Goal: Task Accomplishment & Management: Use online tool/utility

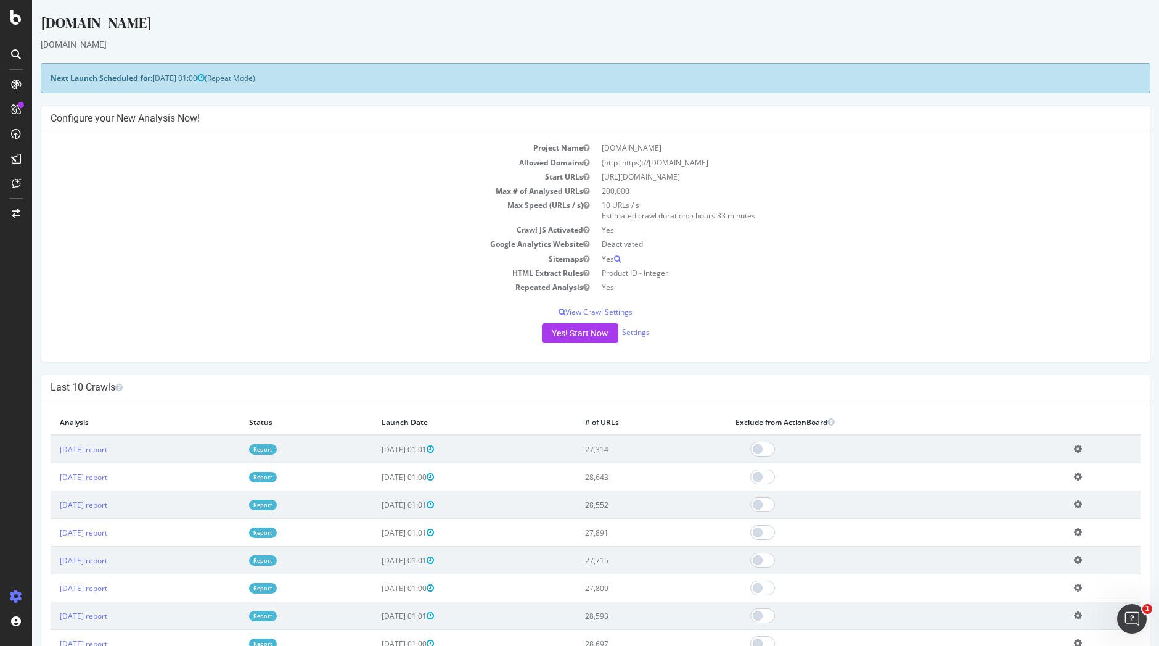
click at [277, 446] on link "Report" at bounding box center [263, 449] width 28 height 10
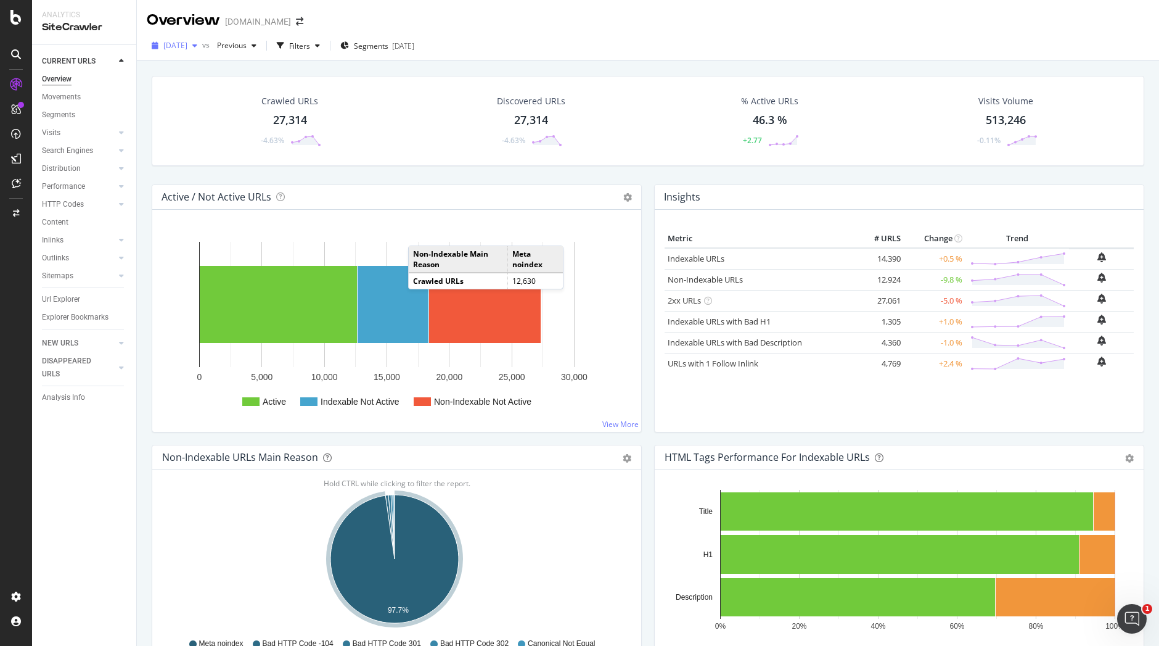
click at [197, 43] on icon "button" at bounding box center [194, 45] width 5 height 7
click at [221, 133] on div "[DATE]" at bounding box center [197, 135] width 64 height 11
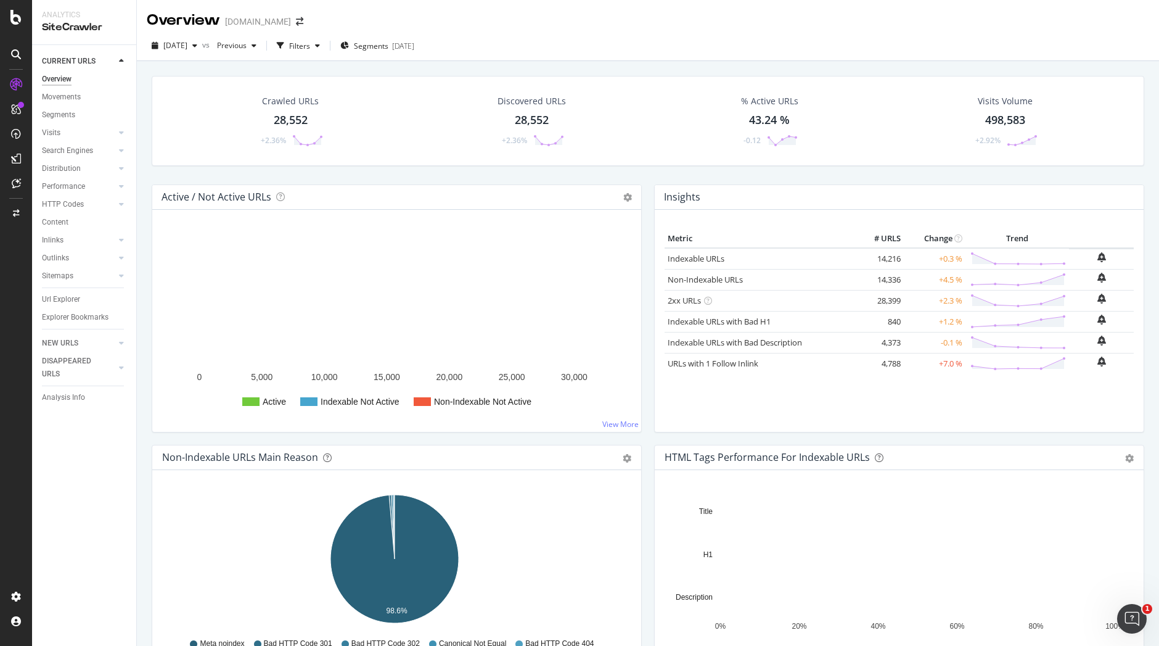
scroll to position [57, 0]
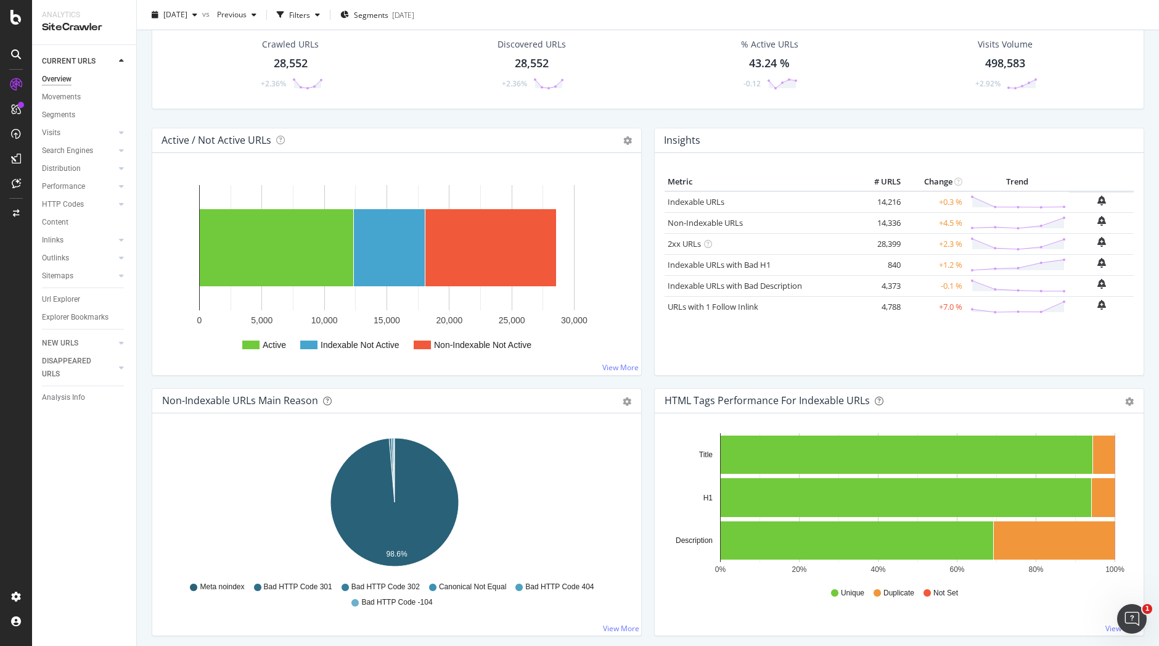
click at [1142, 202] on div "Crawled URLs 28,552 +2.36% Discovered URLs 28,552 +2.36% % Active URLs 43.24 % …" at bounding box center [648, 327] width 1022 height 646
click at [187, 16] on span "[DATE]" at bounding box center [175, 14] width 24 height 10
click at [230, 57] on div "[DATE] 27.3K URLs" at bounding box center [220, 59] width 110 height 11
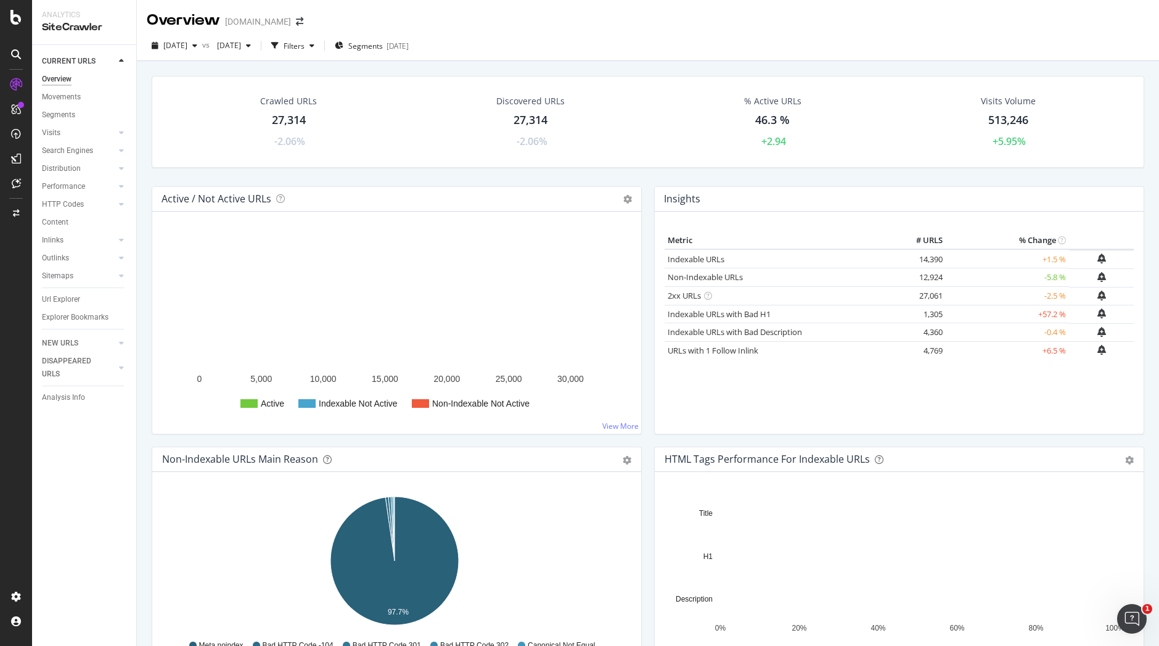
scroll to position [203, 0]
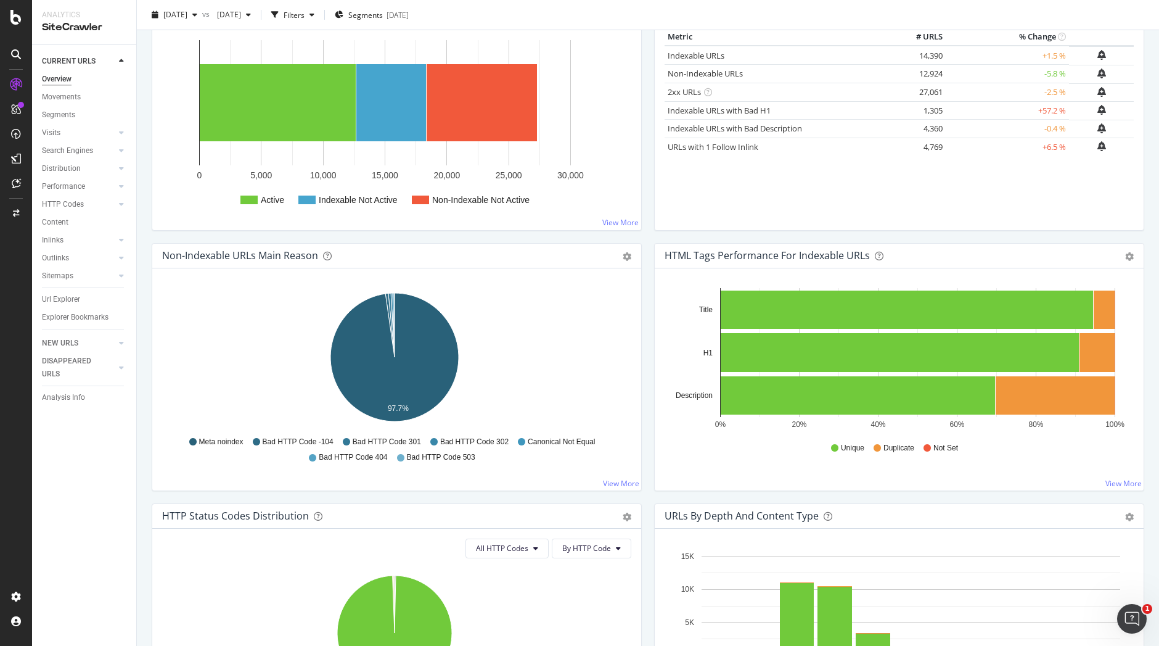
click at [1019, 482] on div "Hold CTRL while clicking to filter the report. 0% 20% 40% 60% 80% 100% Title H1…" at bounding box center [899, 379] width 489 height 222
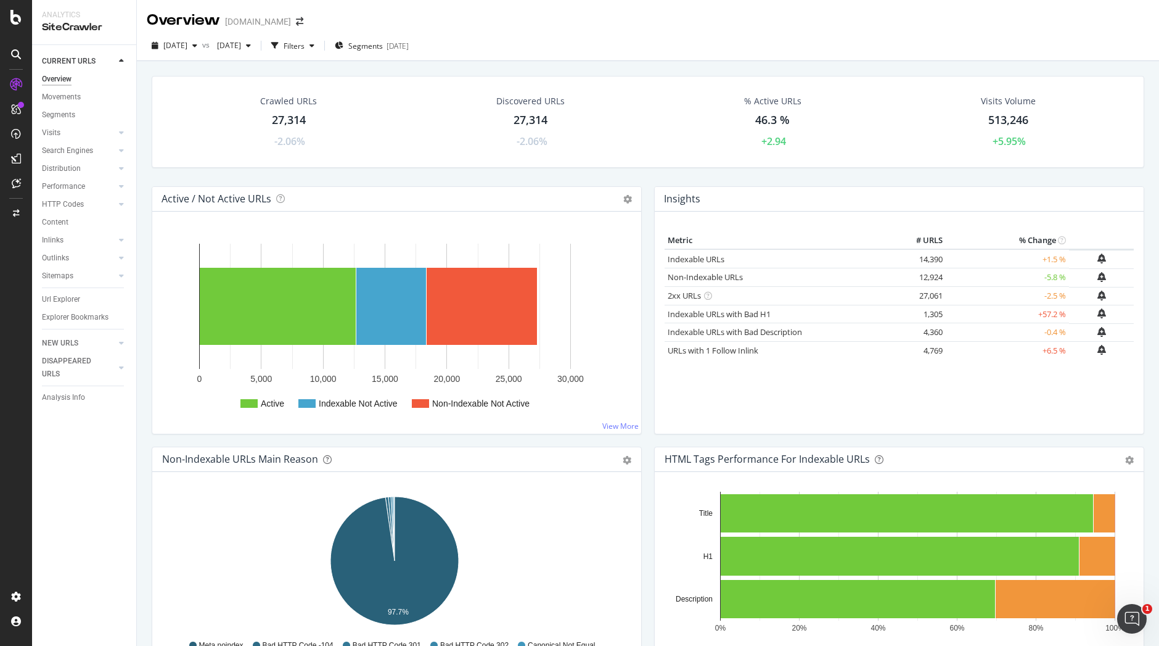
click at [702, 436] on div "Insights Metric # URLS % Change Indexable URLs 14,390 +1.5 % Non-Indexable URLs…" at bounding box center [899, 316] width 502 height 260
click at [202, 43] on div "button" at bounding box center [194, 45] width 15 height 7
click at [211, 133] on div "[DATE]" at bounding box center [197, 135] width 64 height 11
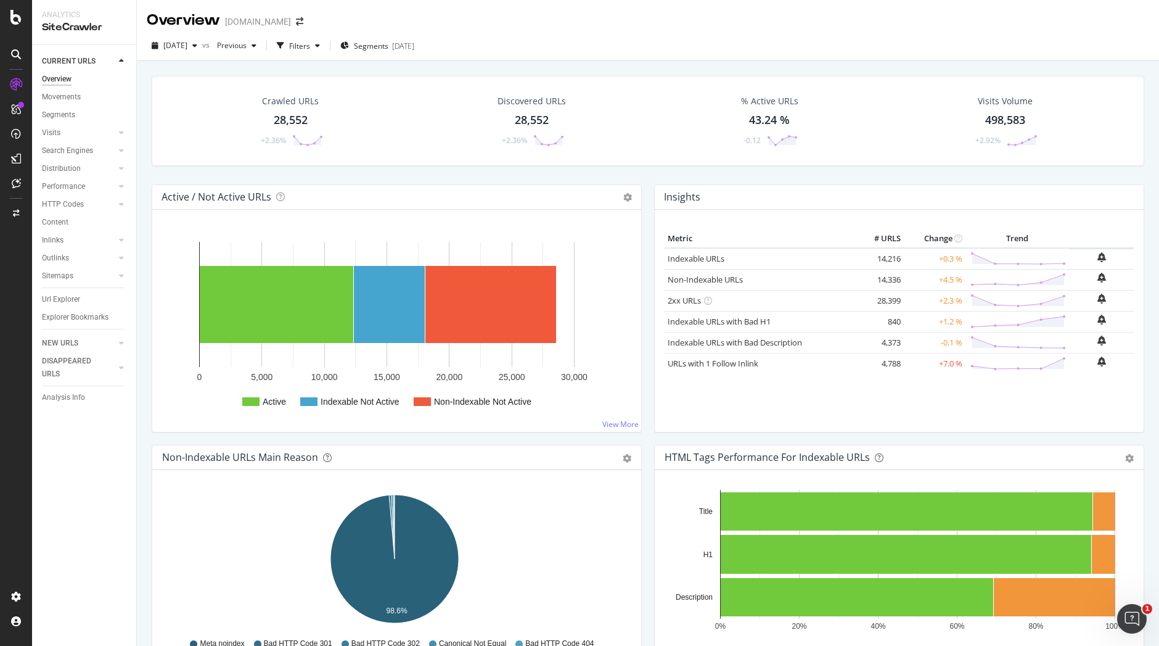
click at [240, 442] on div "Active / Not Active URLs Chart (by Value) Chart (by Percentage) Table Expand Ex…" at bounding box center [397, 314] width 502 height 260
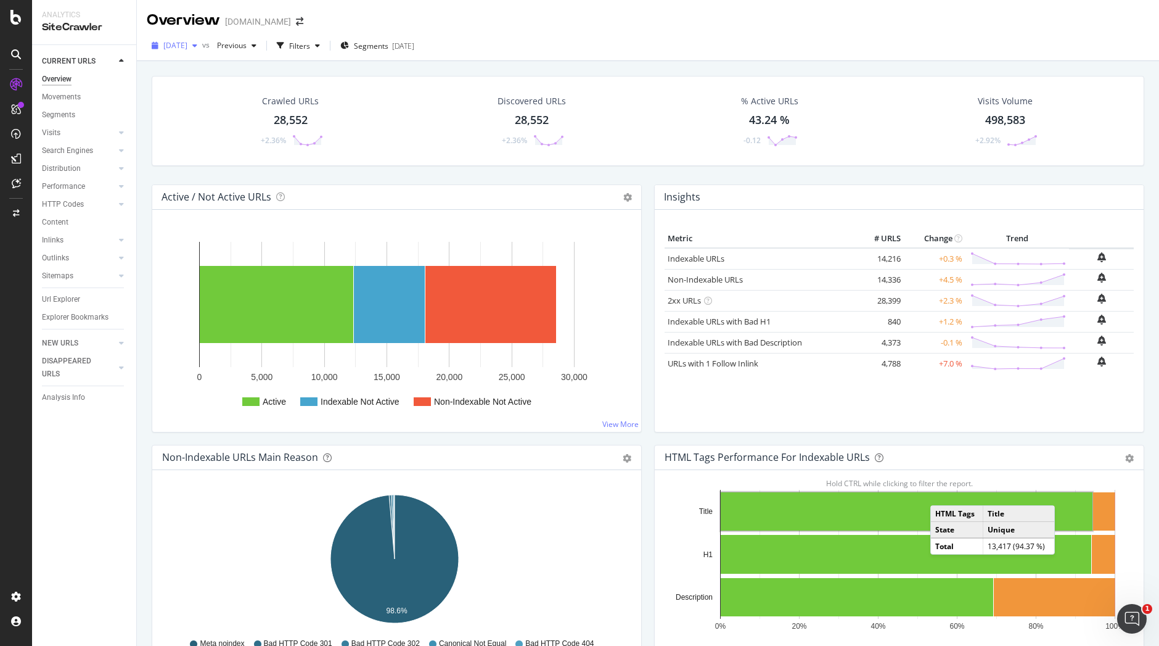
click at [202, 46] on div "button" at bounding box center [194, 45] width 15 height 7
click at [221, 85] on div "[DATE]" at bounding box center [197, 89] width 64 height 11
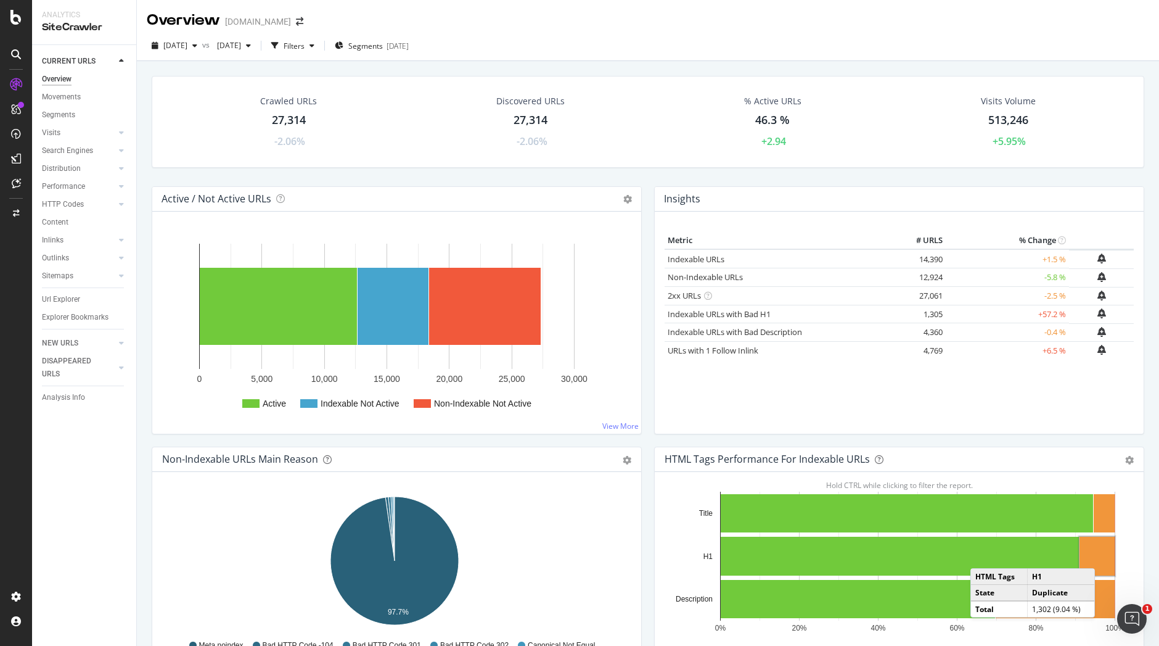
click at [1098, 556] on rect "A chart." at bounding box center [1097, 555] width 35 height 39
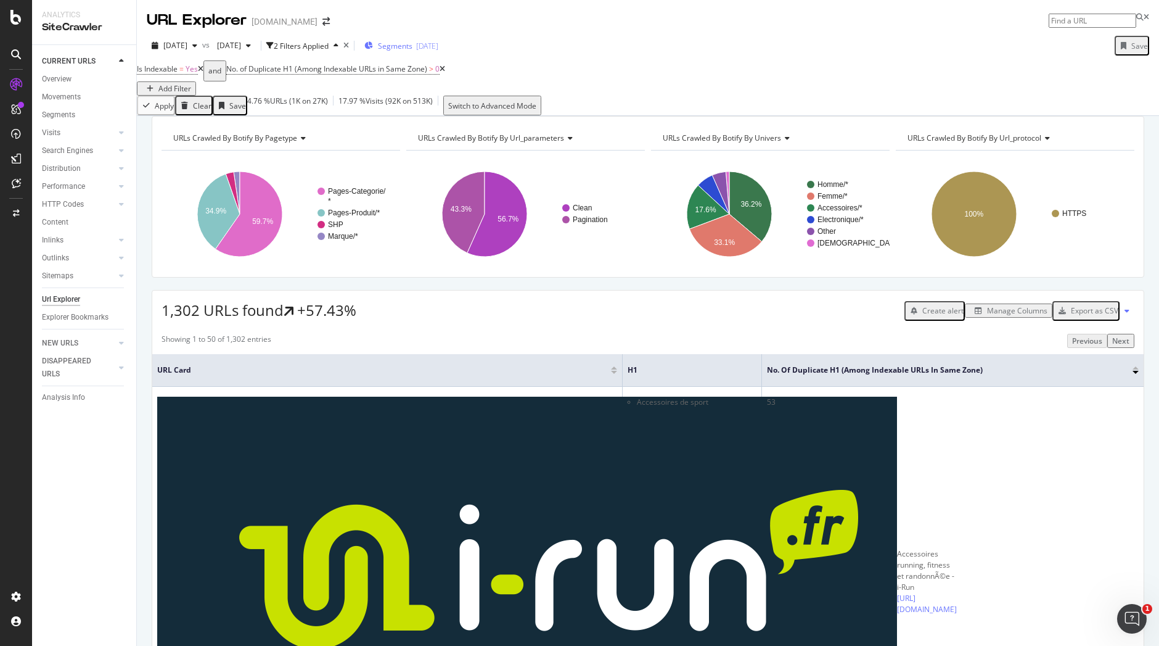
click at [412, 42] on span "Segments" at bounding box center [395, 46] width 35 height 10
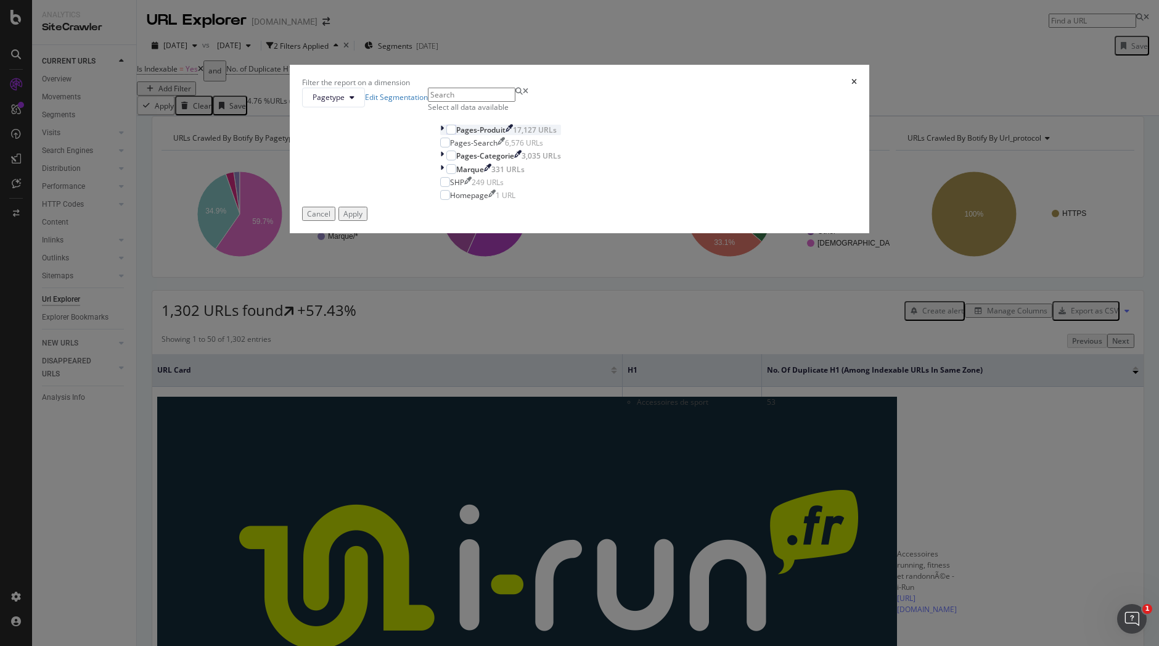
click at [506, 135] on div "Pages-Produit" at bounding box center [480, 130] width 49 height 10
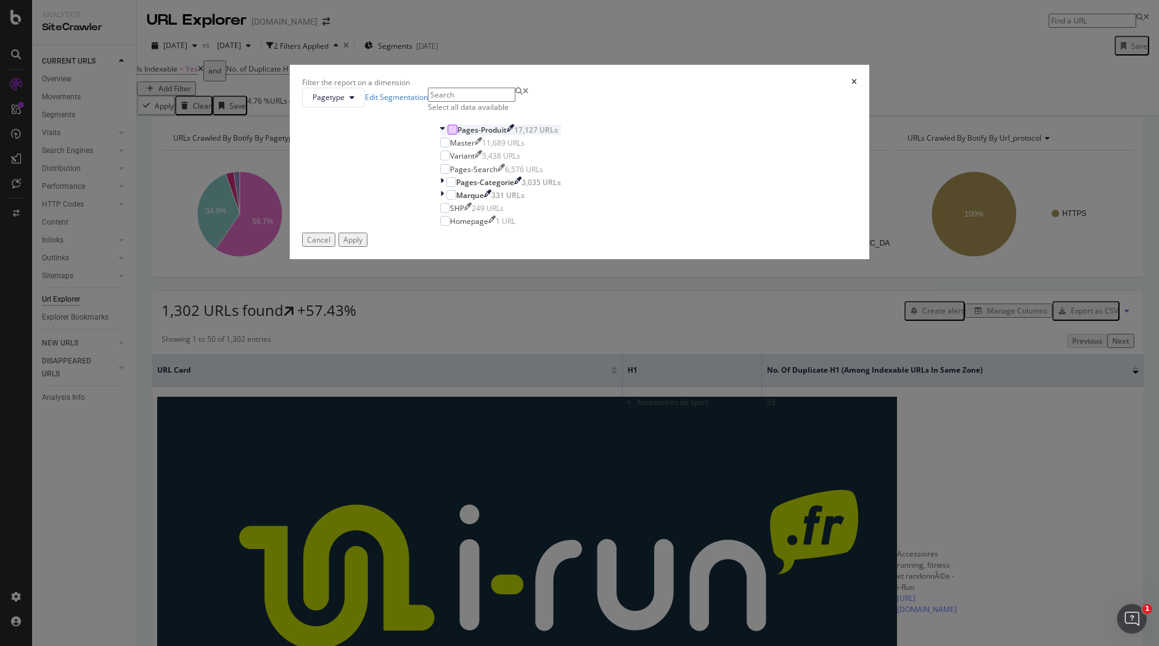
click at [457, 134] on div "modal" at bounding box center [453, 130] width 10 height 10
click at [363, 245] on div "Apply" at bounding box center [352, 239] width 19 height 10
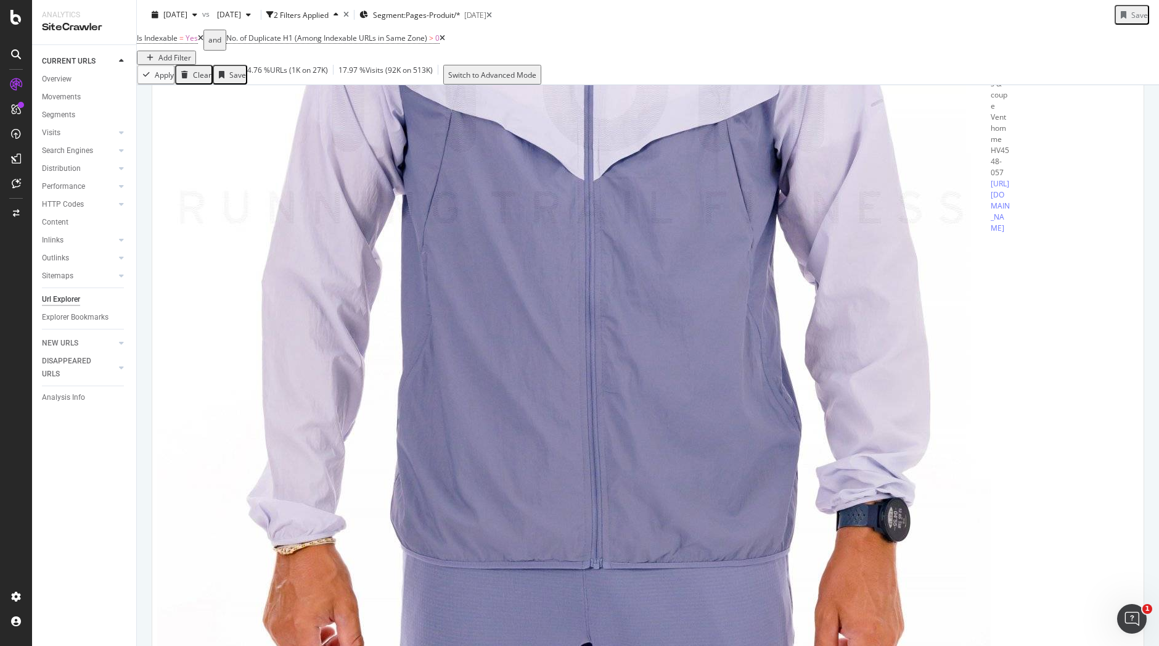
scroll to position [3760, 0]
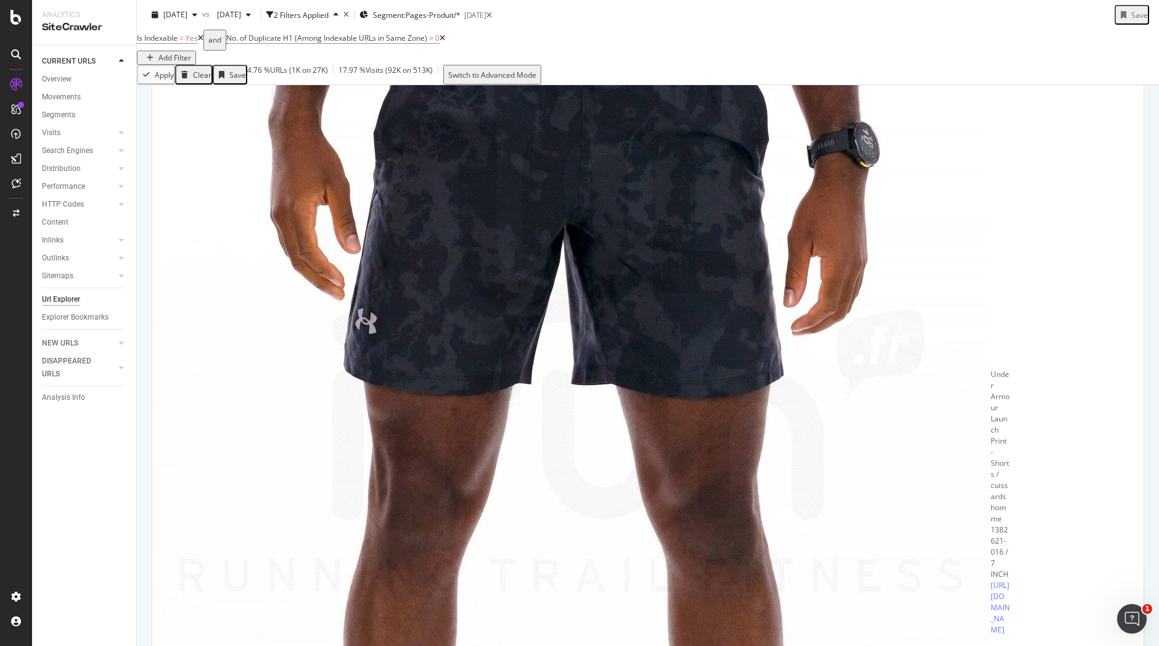
scroll to position [3933, 0]
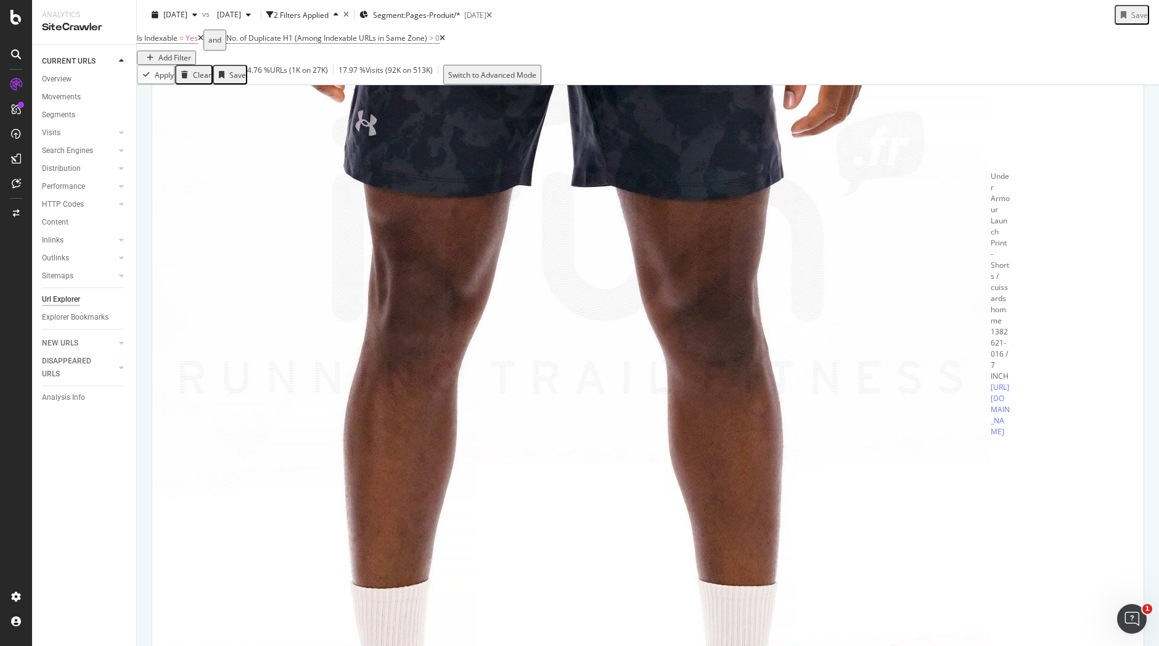
click at [1048, 20] on div "[DATE] vs [DATE] 2 Filters Applied Segment: Pages-Produit/* [DATE] Save" at bounding box center [648, 17] width 1022 height 25
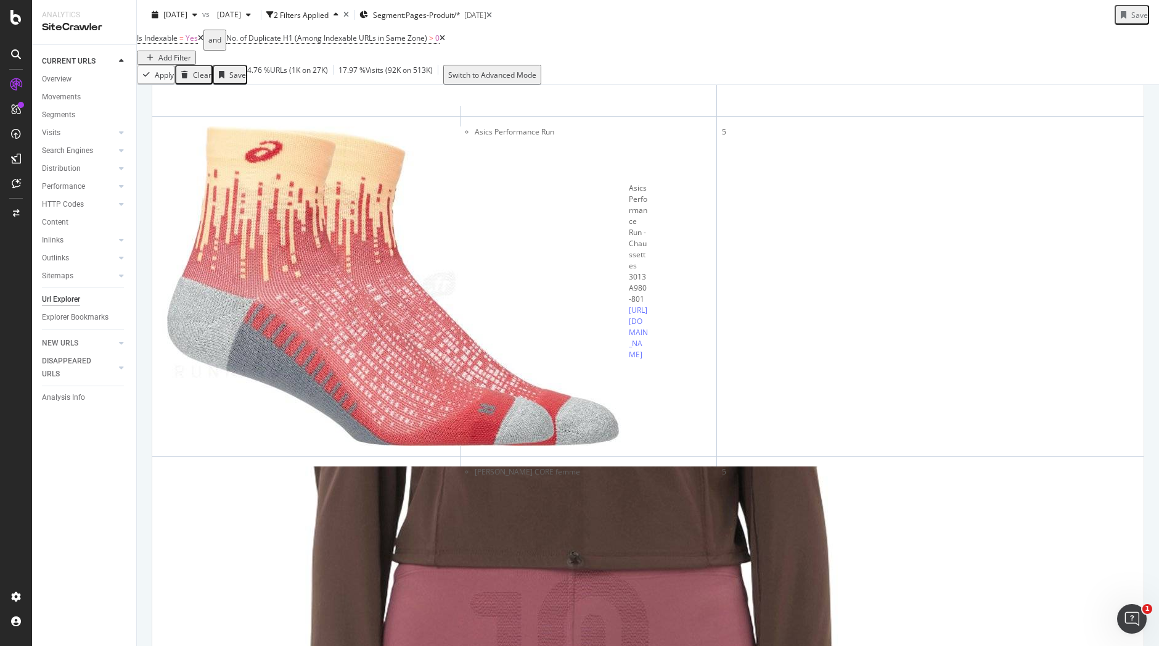
scroll to position [0, 0]
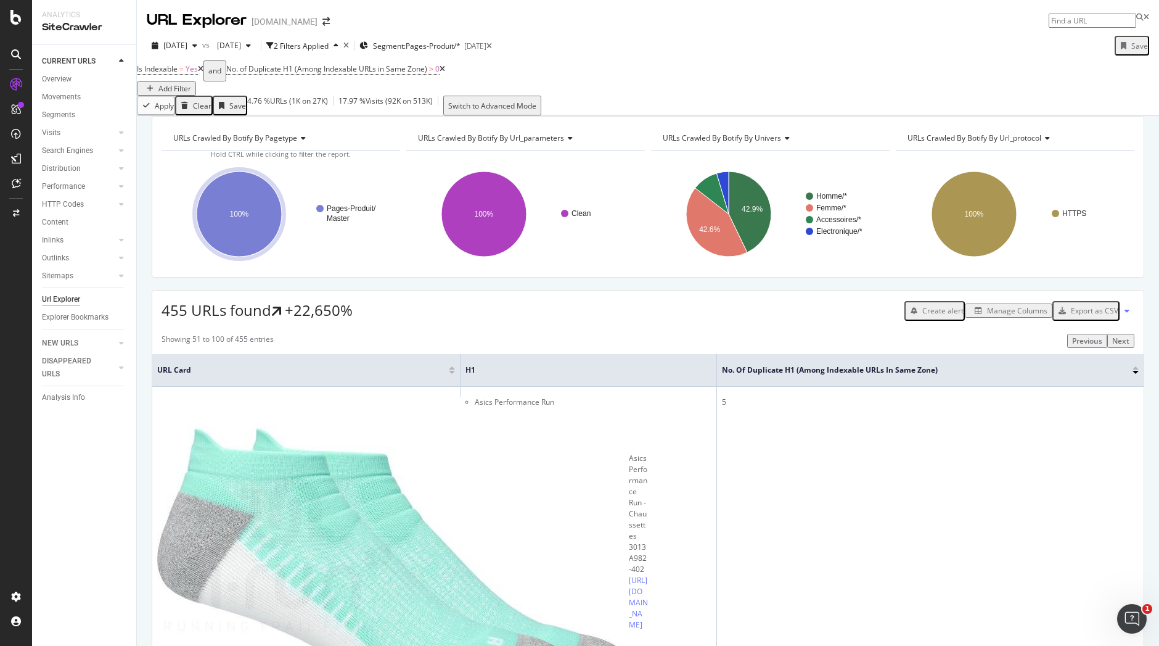
click at [1109, 316] on div "Export as CSV" at bounding box center [1094, 310] width 47 height 10
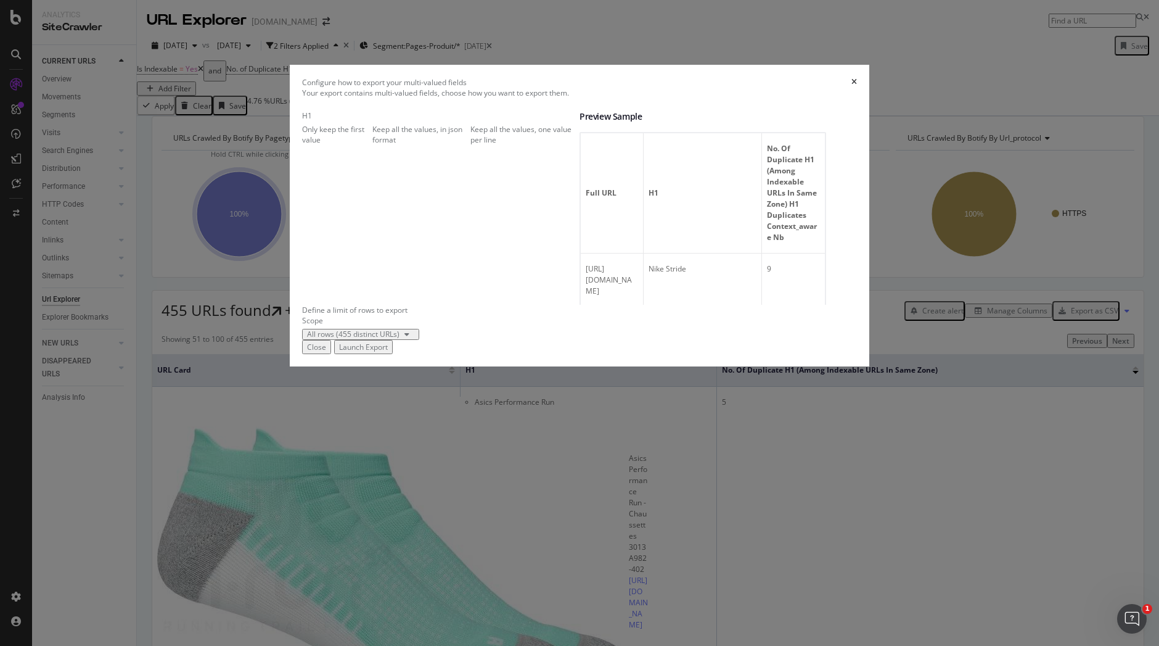
click at [470, 145] on div "Keep all the values, one value per line" at bounding box center [524, 134] width 109 height 21
click at [388, 352] on div "Launch Export" at bounding box center [363, 347] width 49 height 10
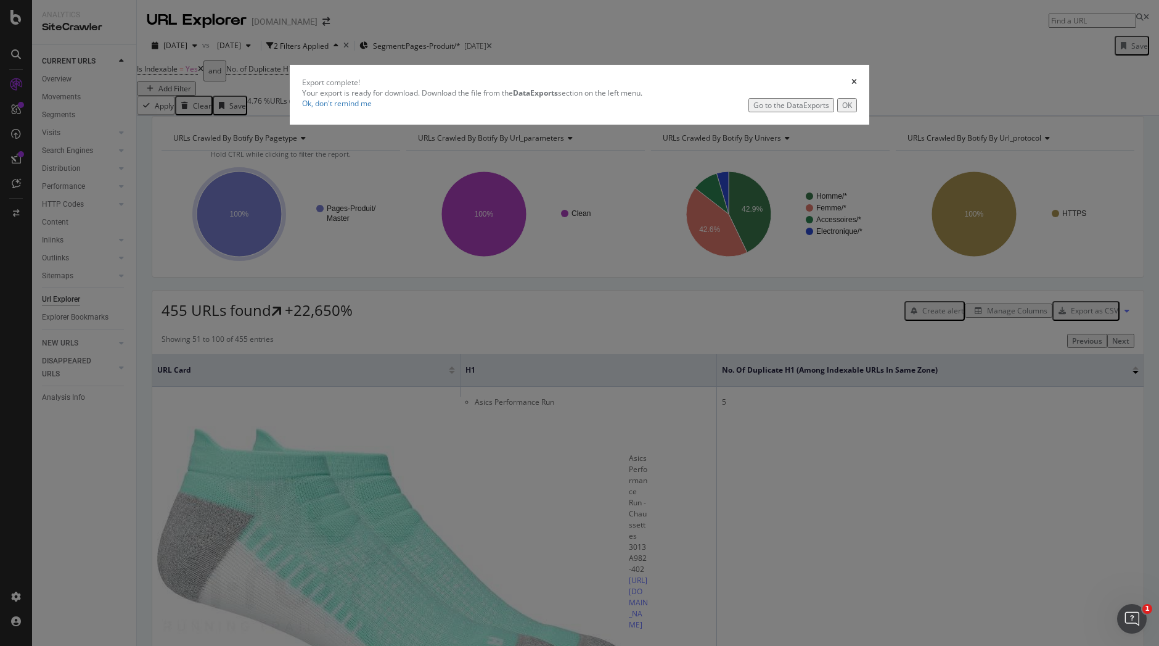
click at [753, 110] on div "Go to the DataExports" at bounding box center [791, 105] width 76 height 10
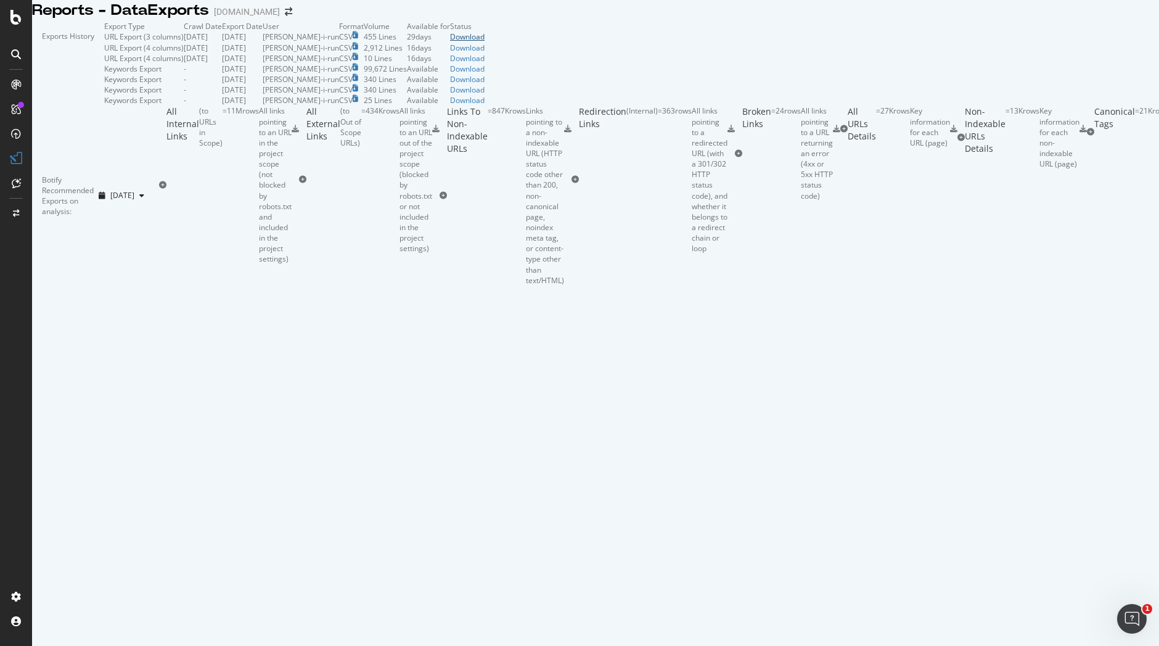
click at [485, 42] on div "Download" at bounding box center [467, 36] width 35 height 10
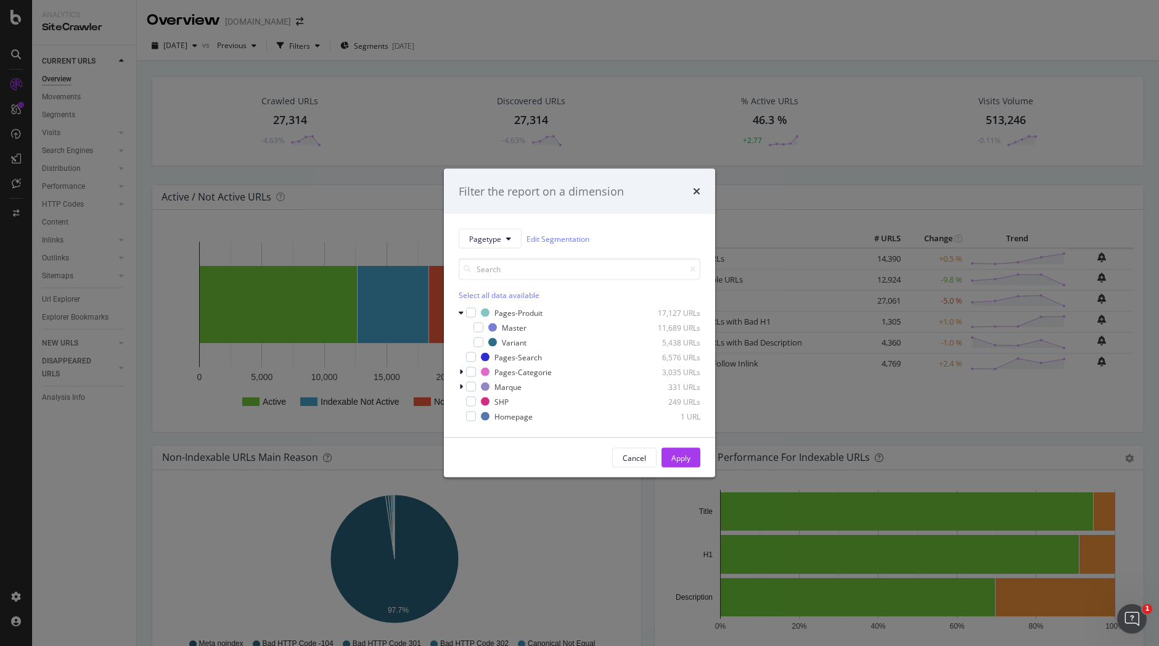
click at [592, 84] on div "Filter the report on a dimension Pagetype Edit Segmentation Select all data ava…" at bounding box center [579, 323] width 1159 height 646
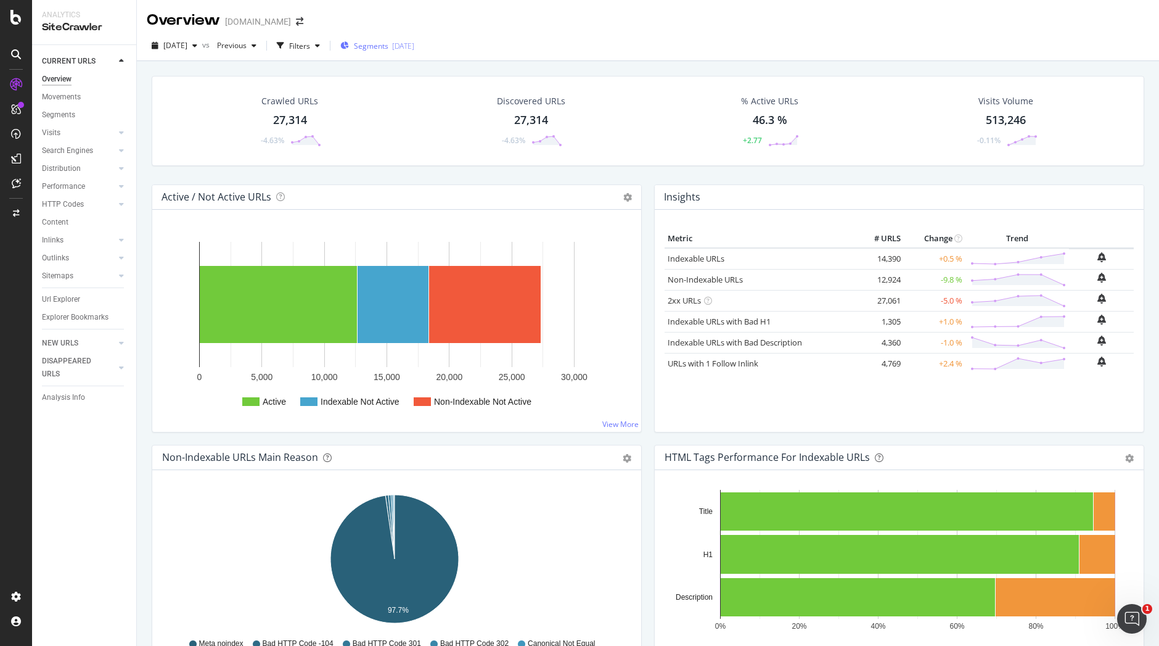
click at [388, 47] on span "Segments" at bounding box center [371, 46] width 35 height 10
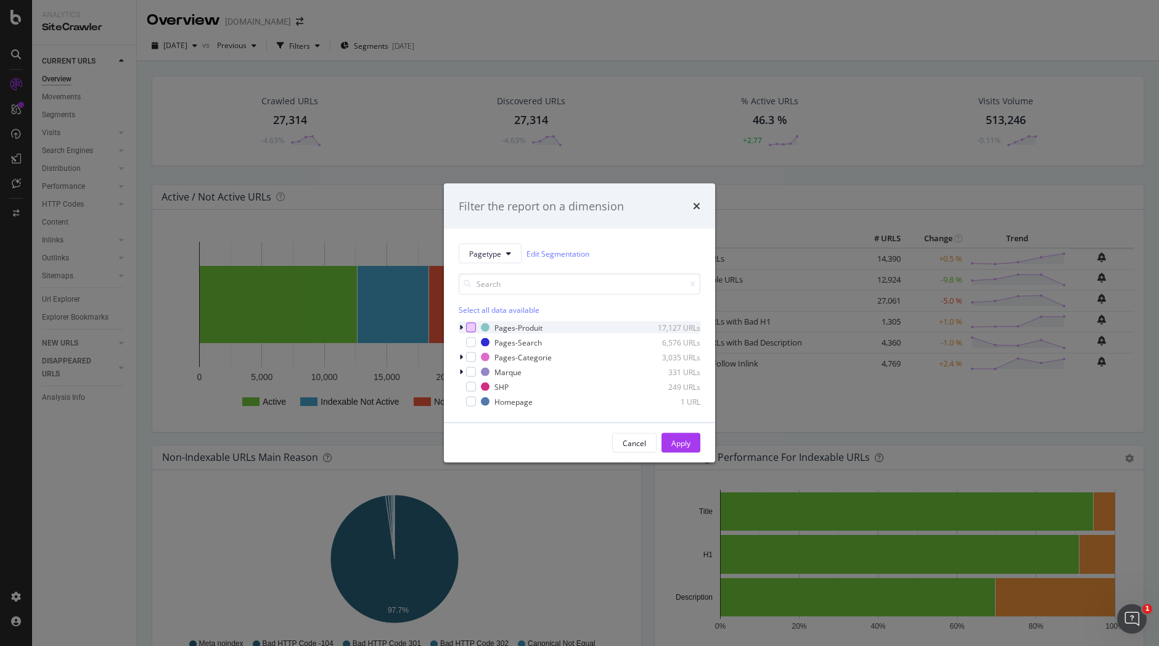
click at [473, 326] on div "modal" at bounding box center [471, 327] width 10 height 10
click at [686, 451] on div "Apply" at bounding box center [680, 442] width 19 height 18
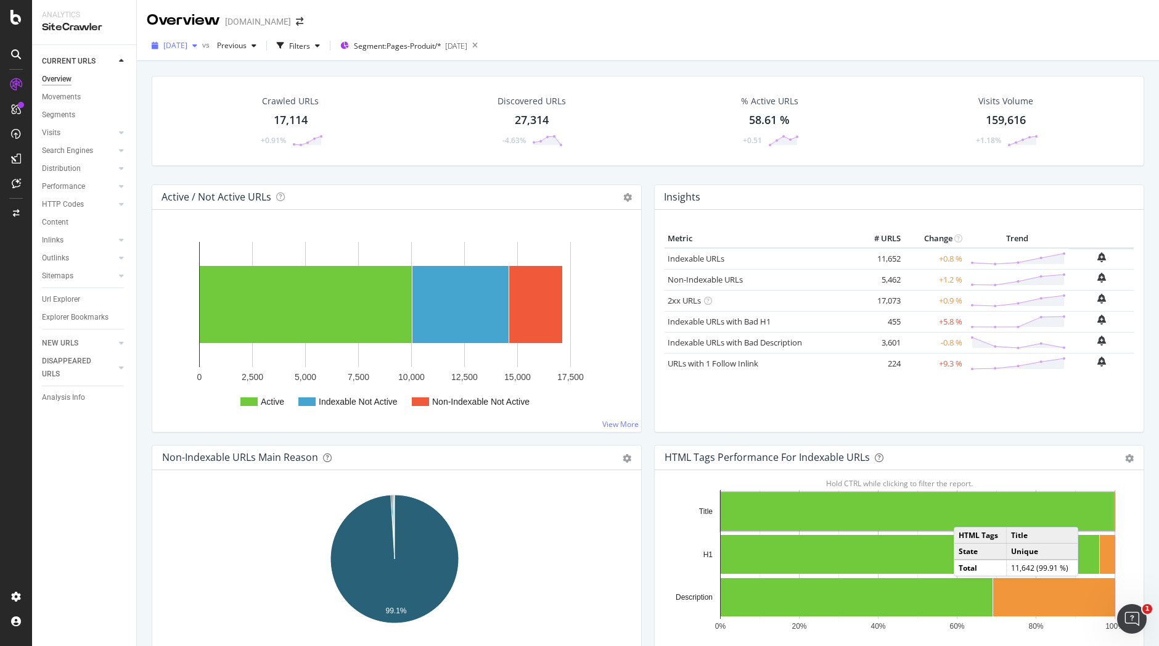
click at [202, 45] on div "button" at bounding box center [194, 45] width 15 height 7
click at [237, 130] on div "28.6K URLs" at bounding box center [255, 135] width 38 height 11
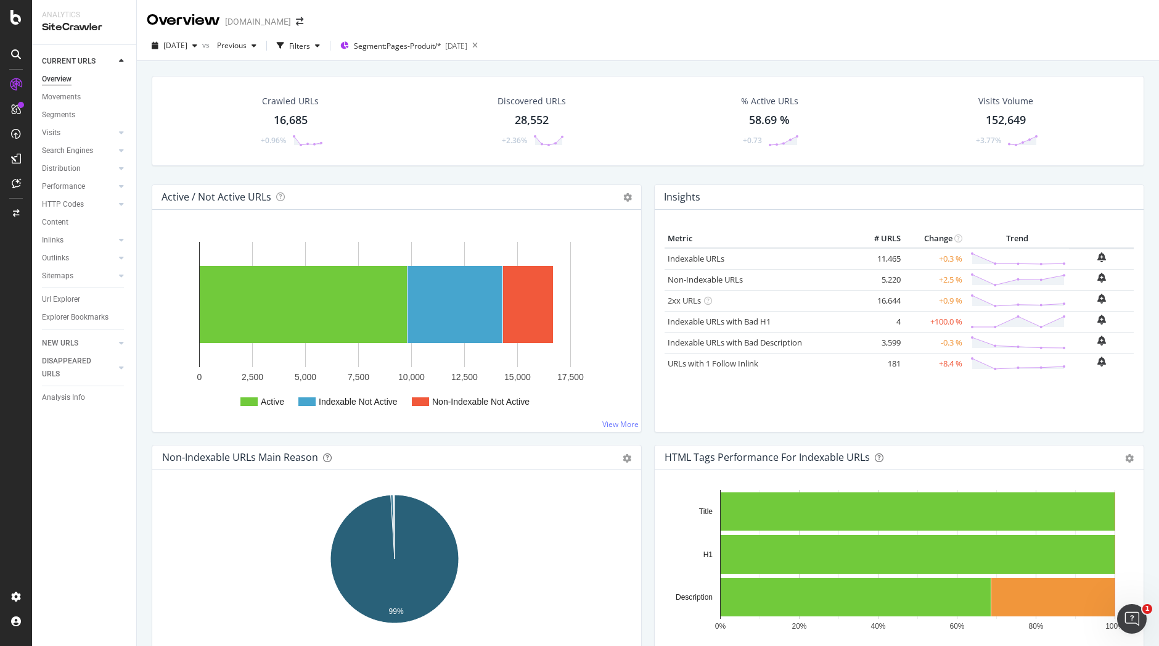
click at [1020, 440] on div "Insights Metric # URLS Change Trend Indexable URLs 11,465 +0.3 % Non-Indexable …" at bounding box center [899, 314] width 502 height 260
click at [795, 433] on div "Insights Metric # URLS Change Trend Indexable URLs 11,465 +0.3 % Non-Indexable …" at bounding box center [899, 314] width 502 height 260
click at [1123, 506] on icon "0% 20% 40% 60% 80% 100% Title H1 Description" at bounding box center [897, 561] width 465 height 143
click at [187, 44] on span "[DATE]" at bounding box center [175, 45] width 24 height 10
click at [224, 81] on div "[DATE] 27.3K URLs" at bounding box center [228, 90] width 147 height 18
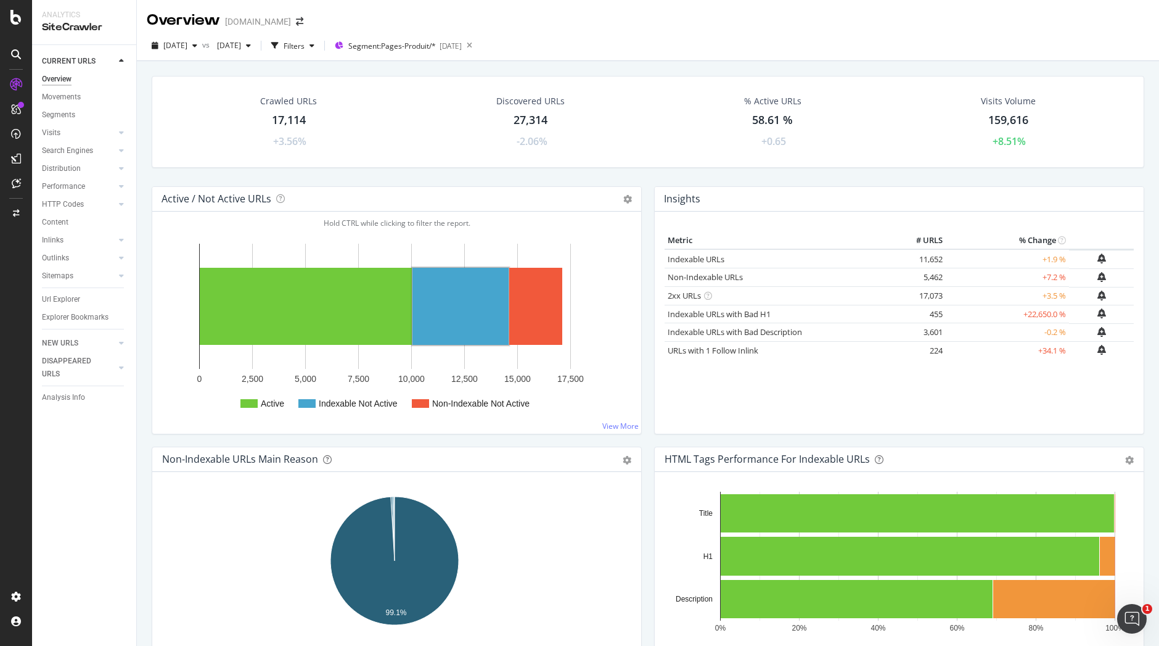
click at [986, 385] on div "Metric # URLS % Change Indexable URLs 11,652 +1.9 % Non-Indexable URLs 5,462 +7…" at bounding box center [899, 327] width 469 height 192
click at [1107, 552] on rect "A chart." at bounding box center [1107, 555] width 15 height 39
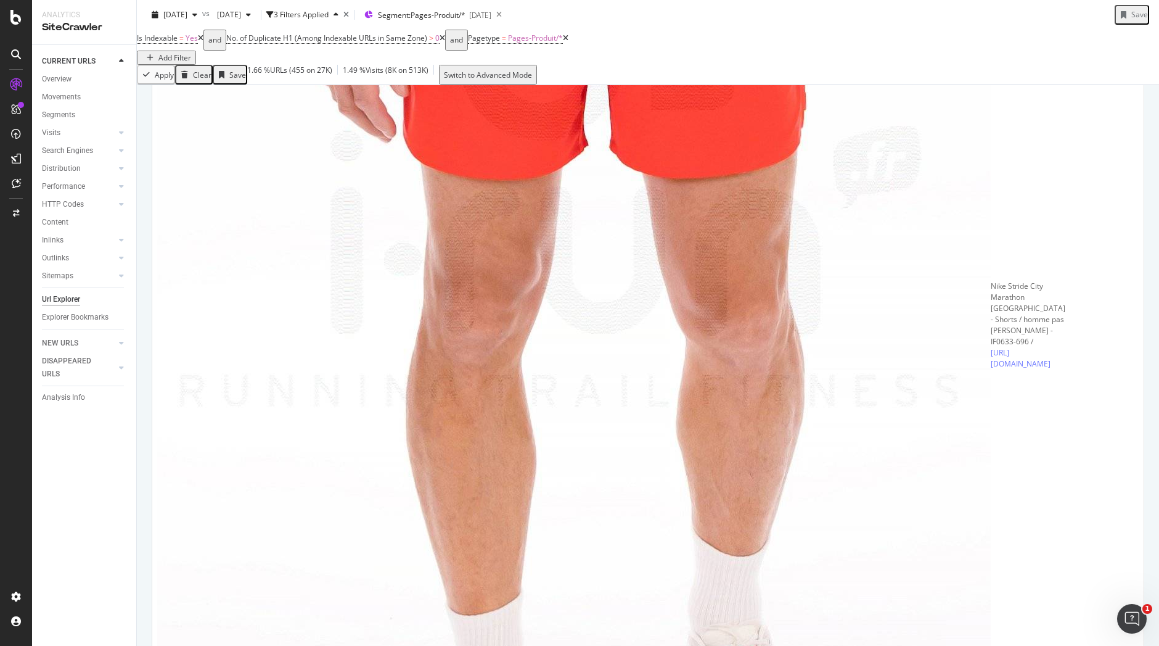
scroll to position [880, 0]
